Goal: Transaction & Acquisition: Purchase product/service

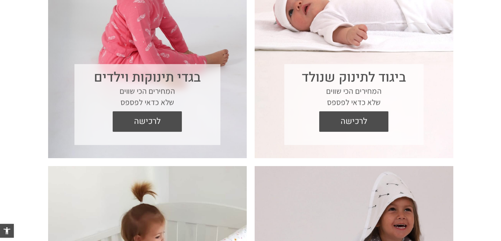
scroll to position [343, 0]
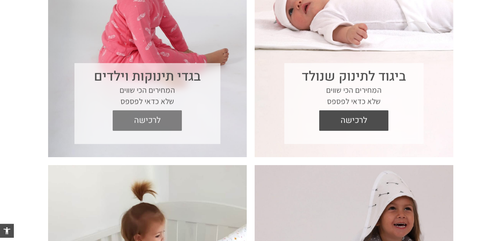
click at [157, 123] on span "לרכישה" at bounding box center [147, 120] width 59 height 20
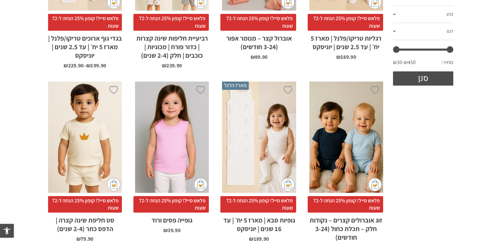
scroll to position [266, 0]
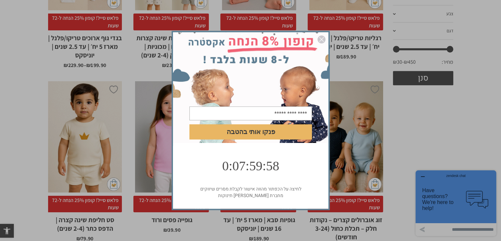
click at [323, 37] on img "סגור" at bounding box center [322, 40] width 8 height 8
